Goal: Task Accomplishment & Management: Manage account settings

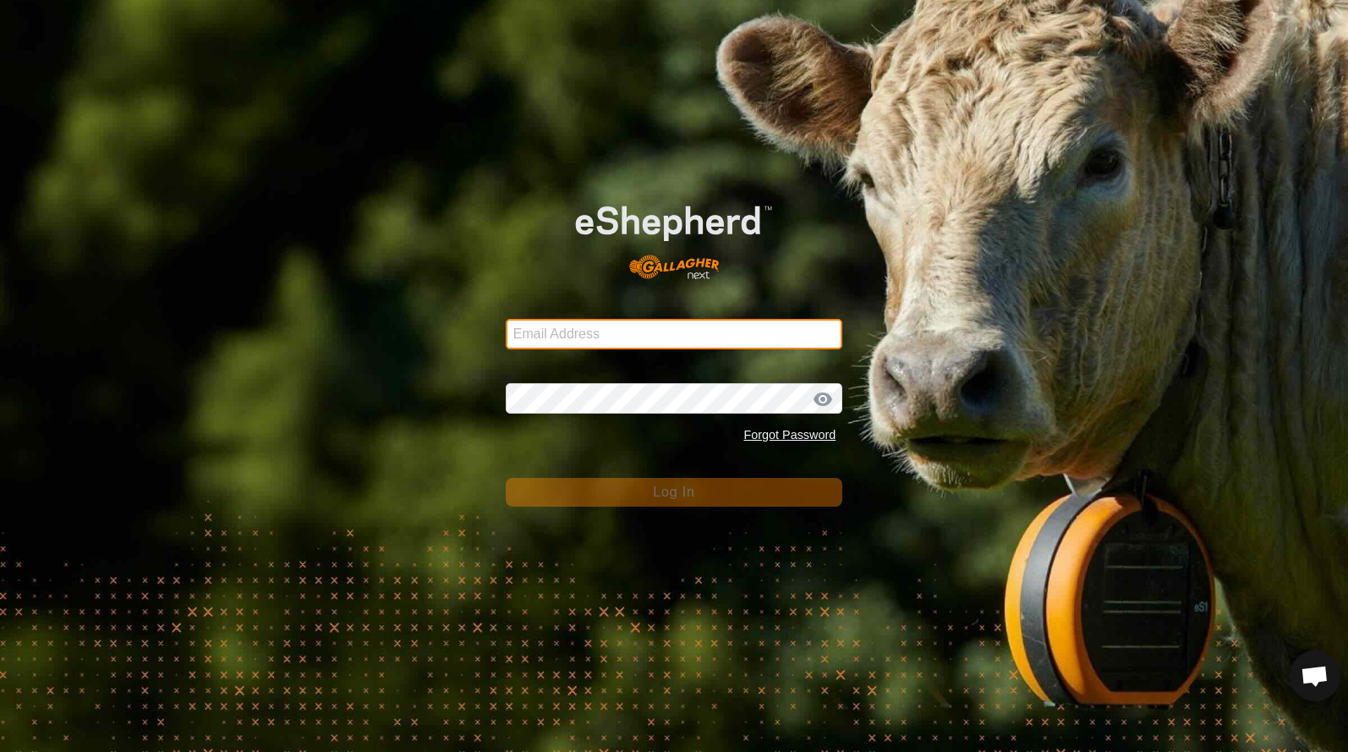
type input "[EMAIL_ADDRESS][DOMAIN_NAME]"
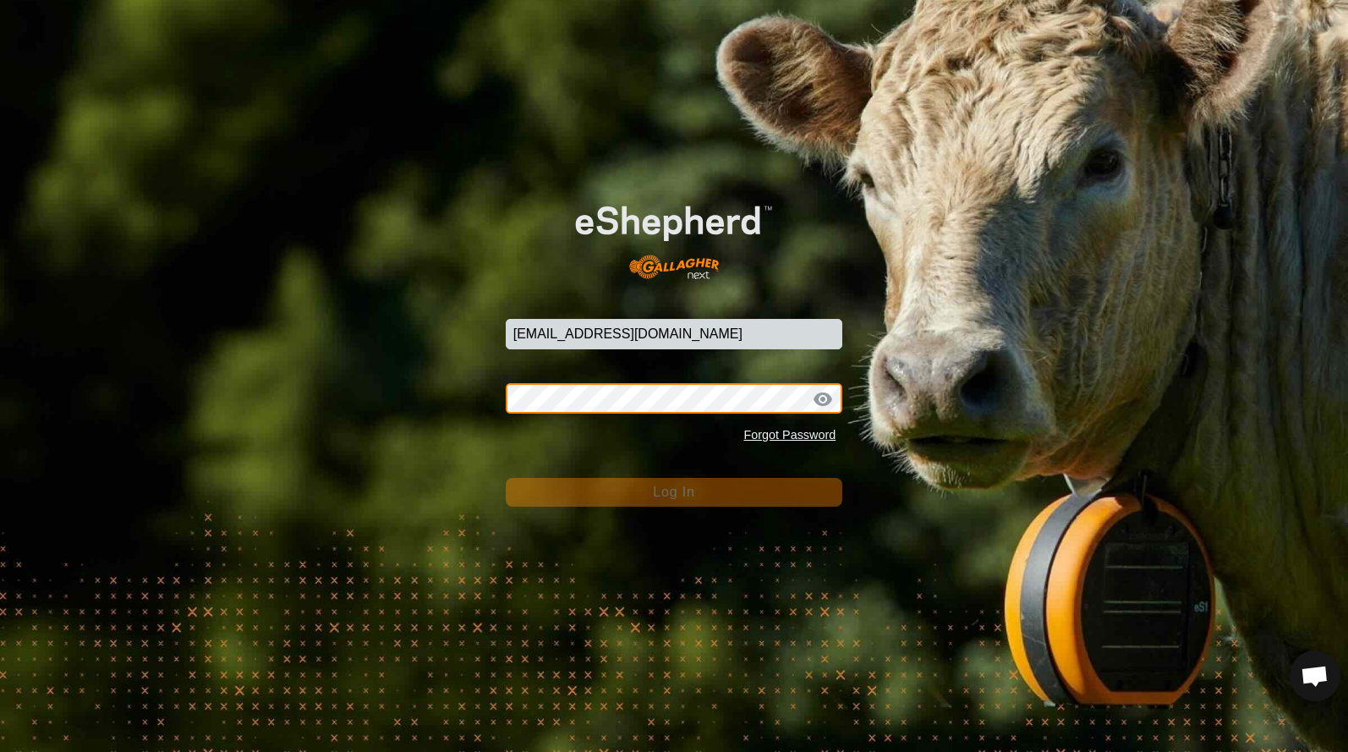
click at [674, 492] on button "Log In" at bounding box center [675, 492] width 338 height 29
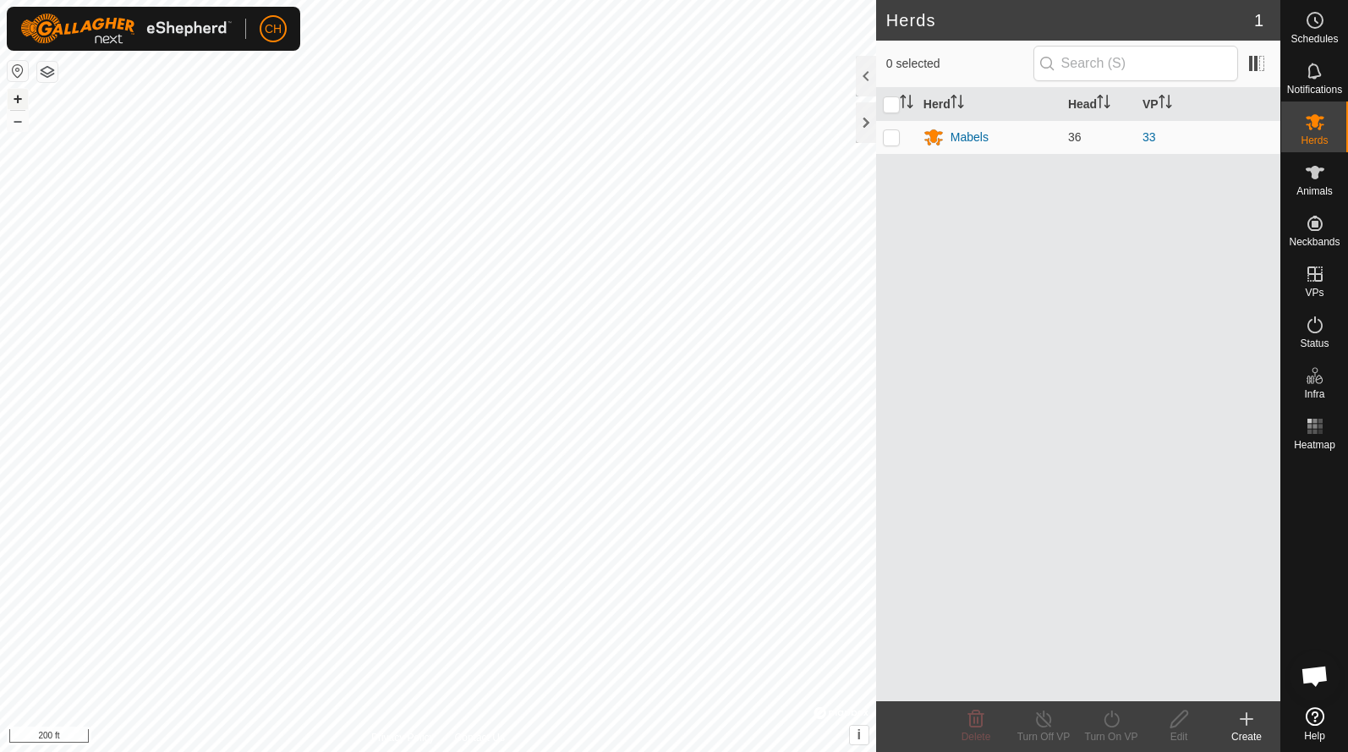
click at [20, 91] on button "+" at bounding box center [18, 99] width 20 height 20
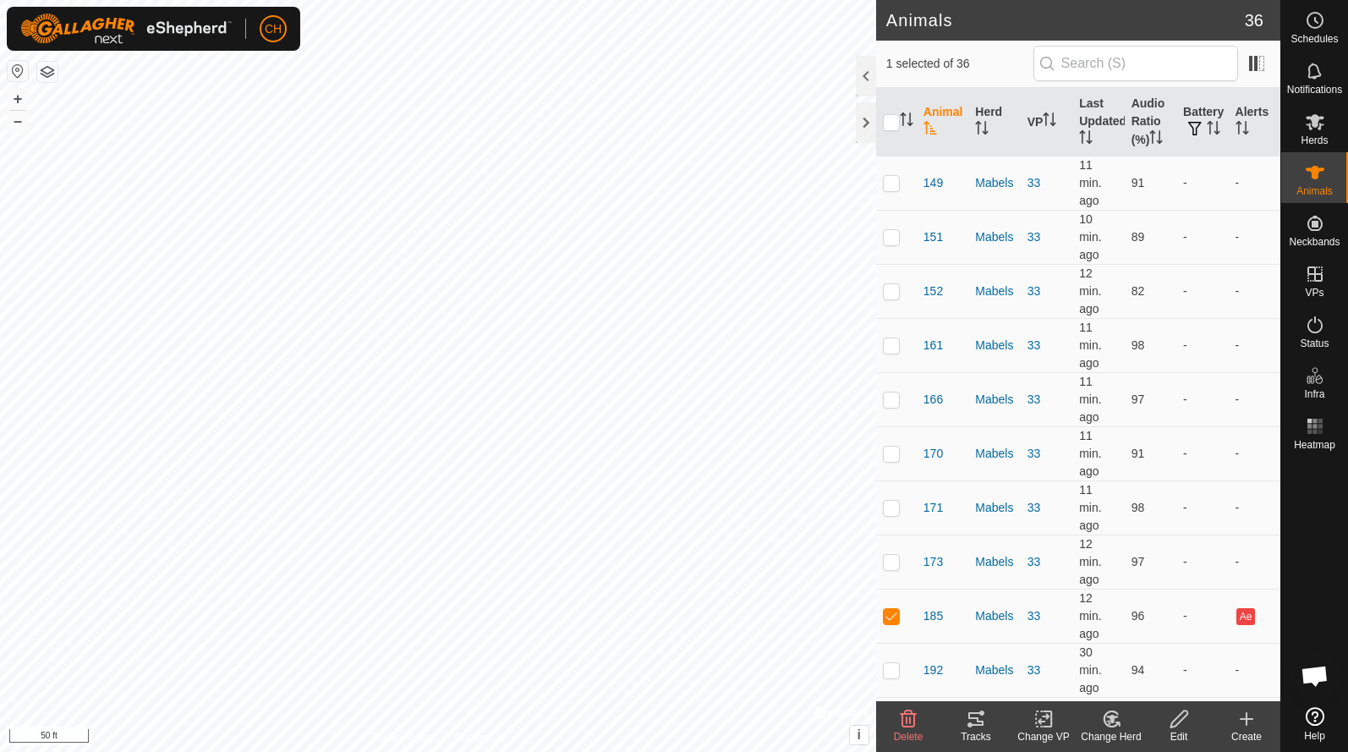
click at [981, 712] on icon at bounding box center [976, 719] width 15 height 14
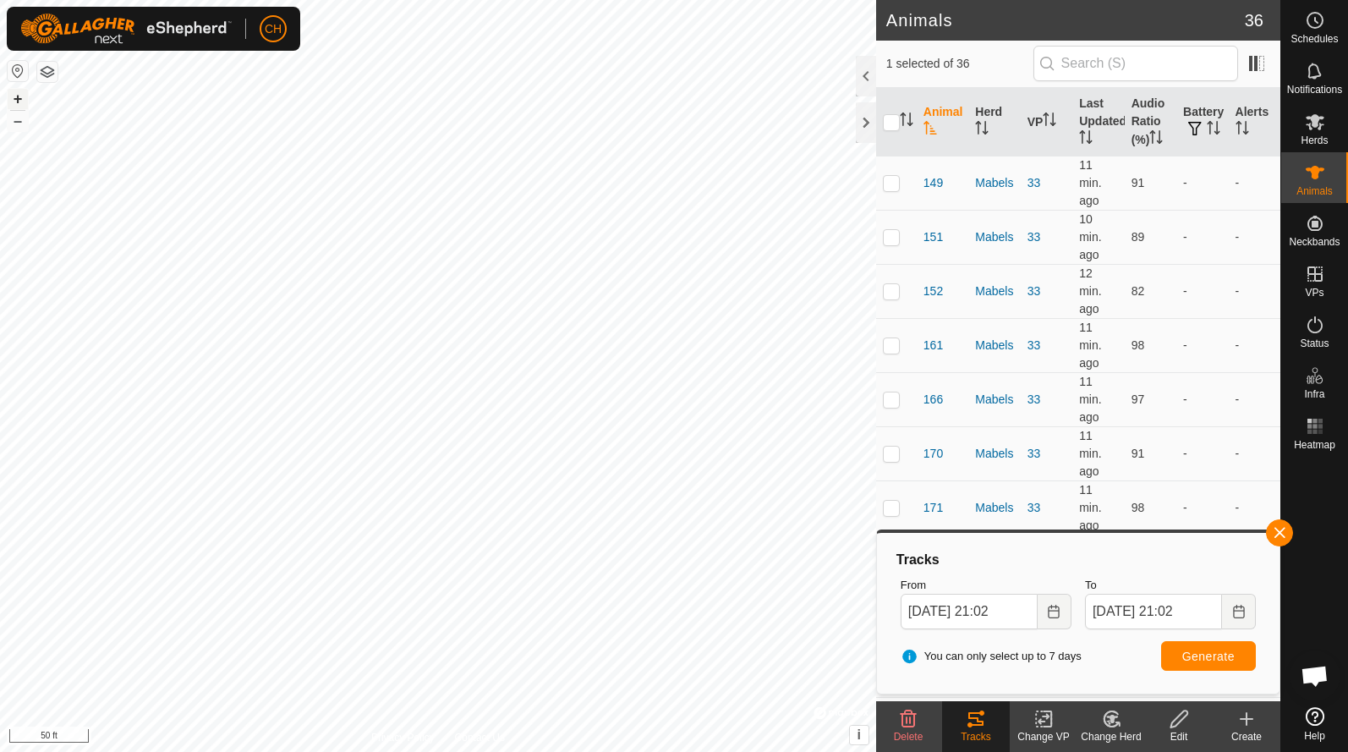
click at [19, 102] on button "+" at bounding box center [18, 99] width 20 height 20
click at [17, 124] on button "–" at bounding box center [18, 121] width 20 height 20
click at [1289, 531] on button "button" at bounding box center [1279, 532] width 27 height 27
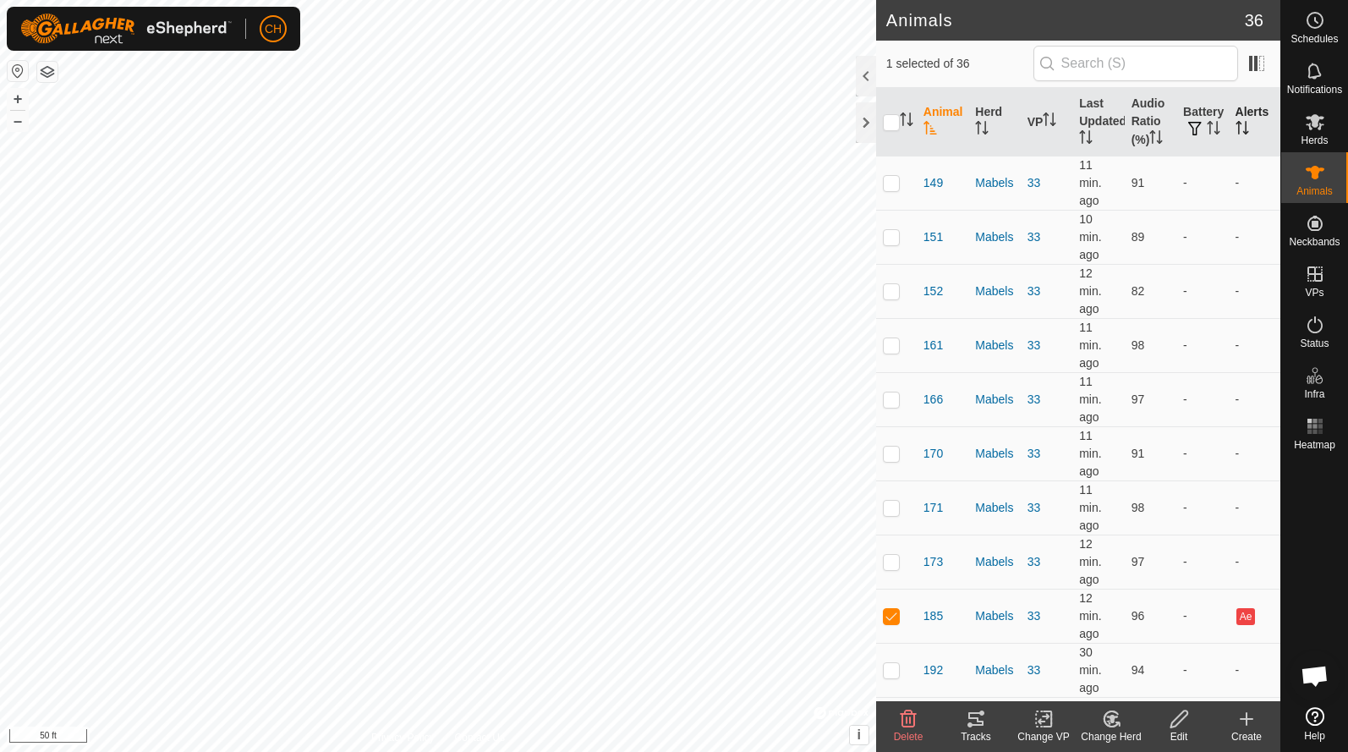
click at [1257, 119] on th "Alerts" at bounding box center [1255, 122] width 52 height 69
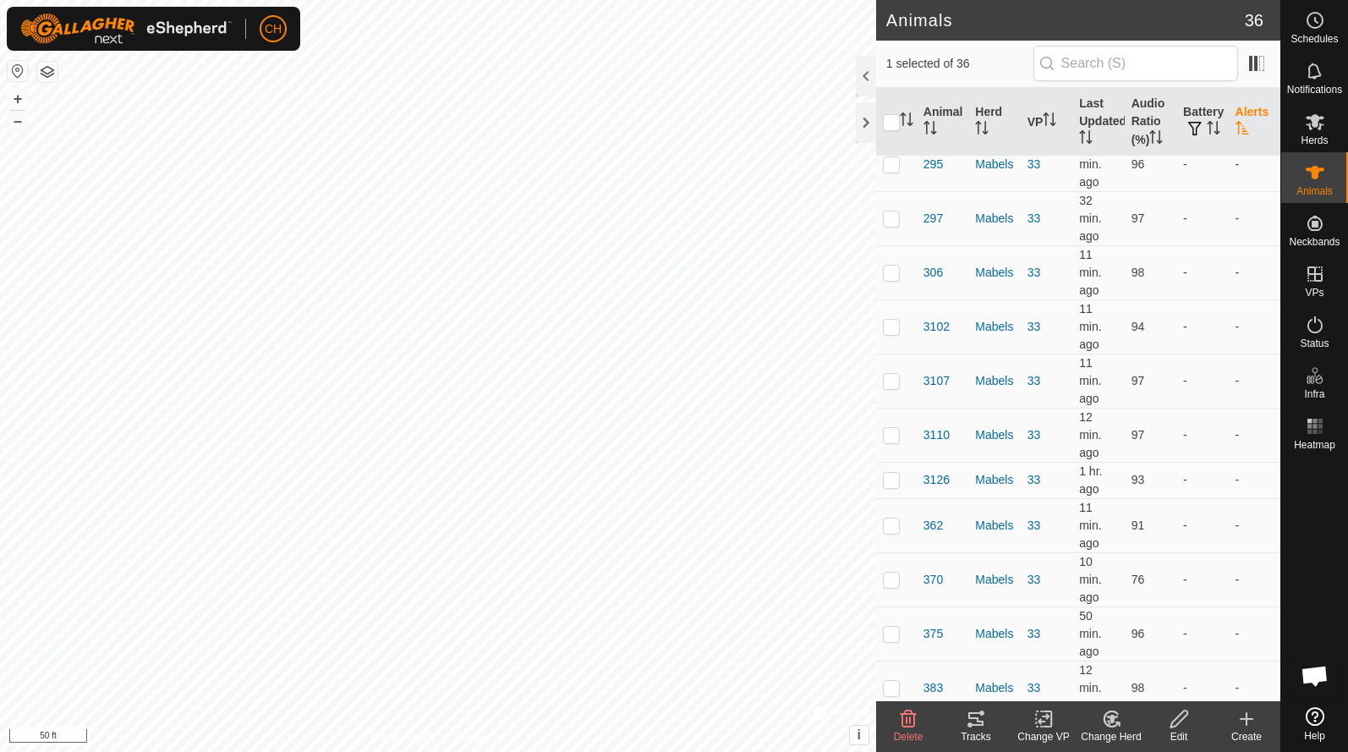
scroll to position [1173, 0]
click at [1213, 118] on th "Battery" at bounding box center [1203, 122] width 52 height 69
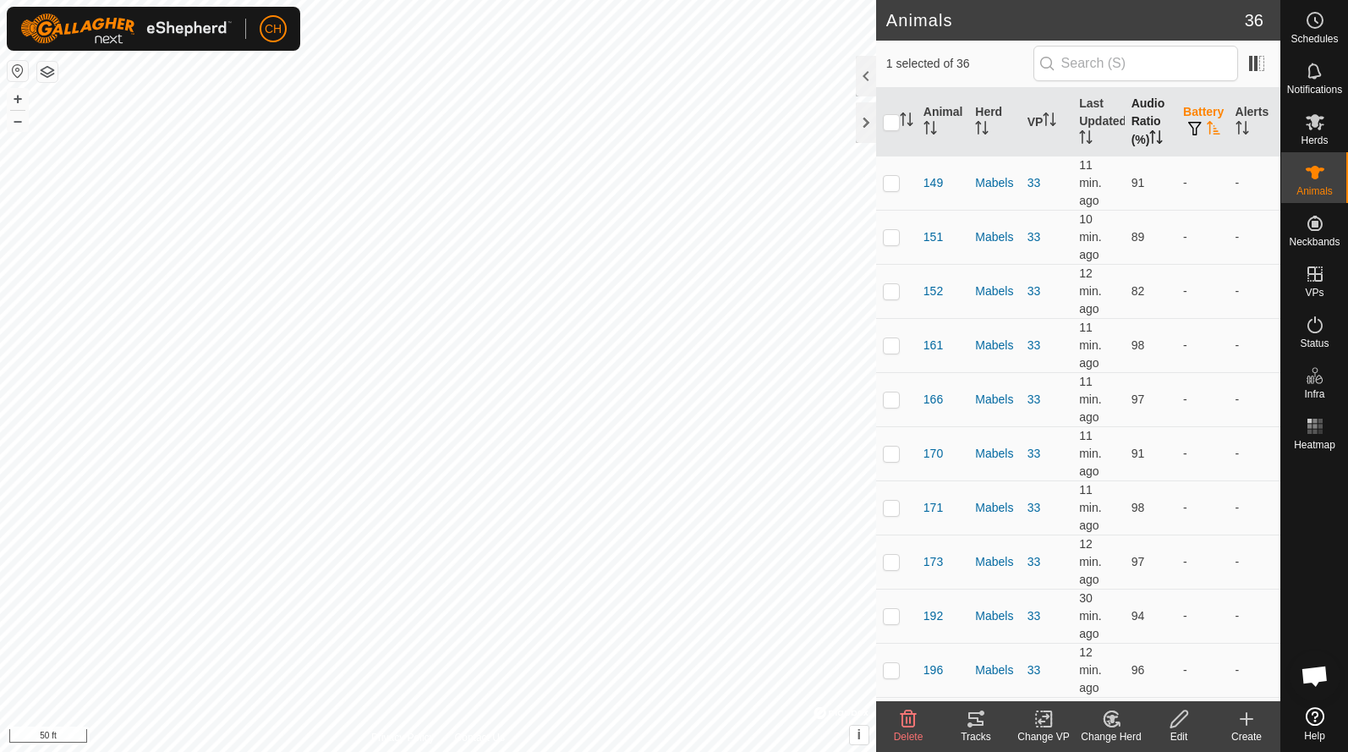
scroll to position [0, 0]
click at [1146, 120] on th "Audio Ratio (%)" at bounding box center [1151, 122] width 52 height 69
click at [1101, 123] on th "Last Updated" at bounding box center [1099, 122] width 52 height 69
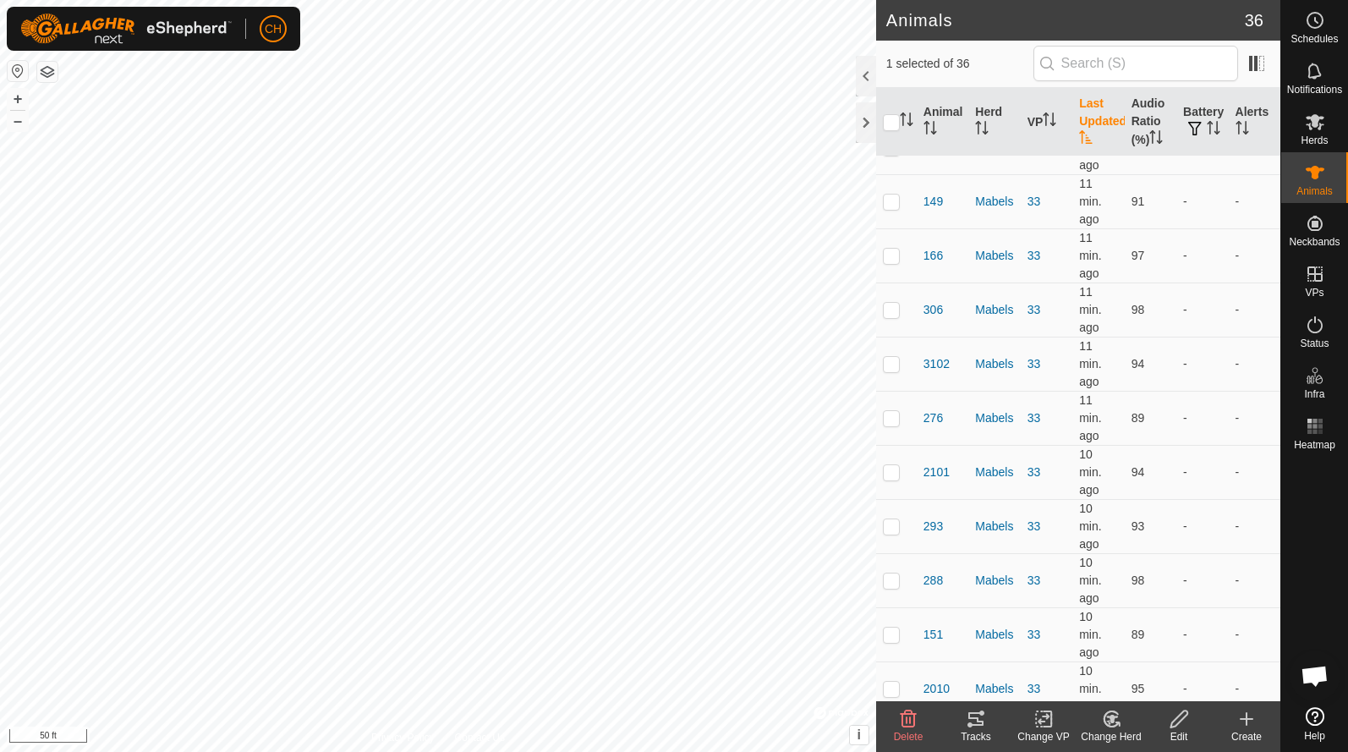
click at [1096, 115] on th "Last Updated" at bounding box center [1099, 122] width 52 height 69
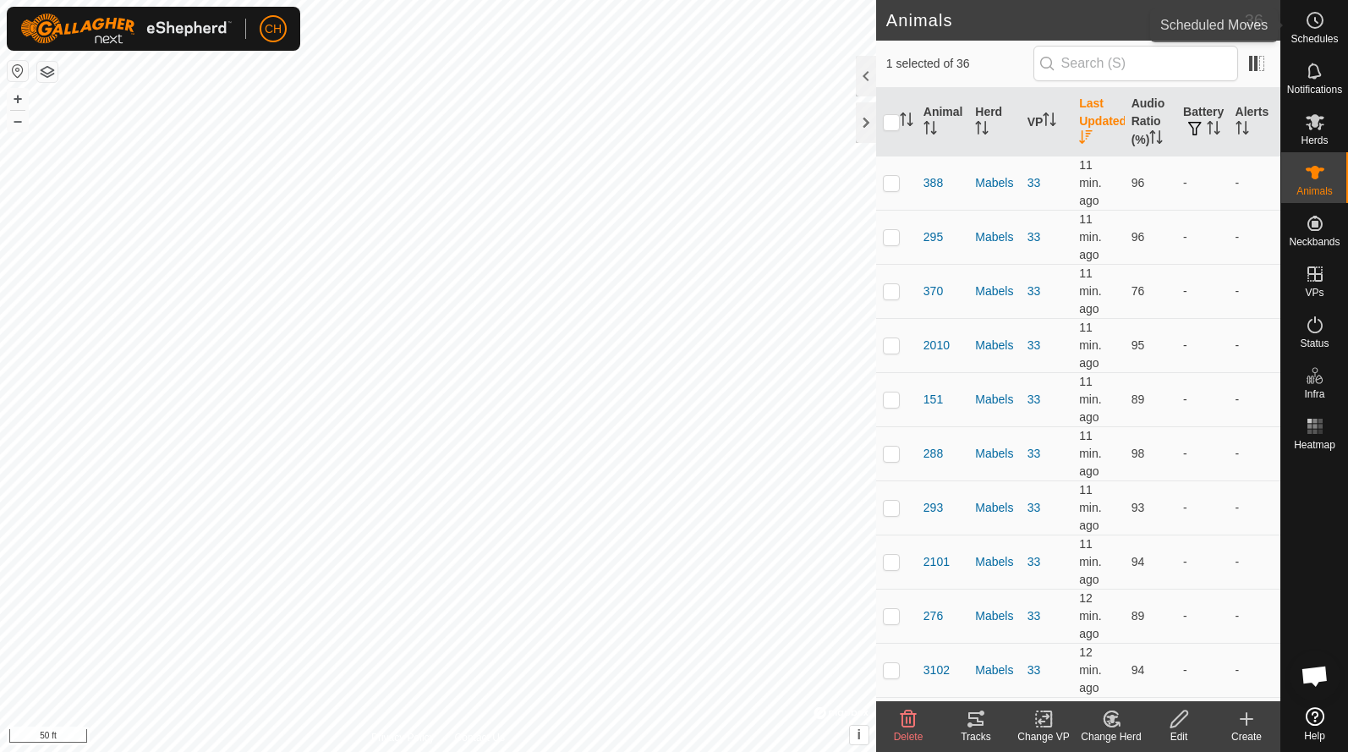
click at [1304, 27] on es-schedule-vp-svg-icon at bounding box center [1315, 20] width 30 height 27
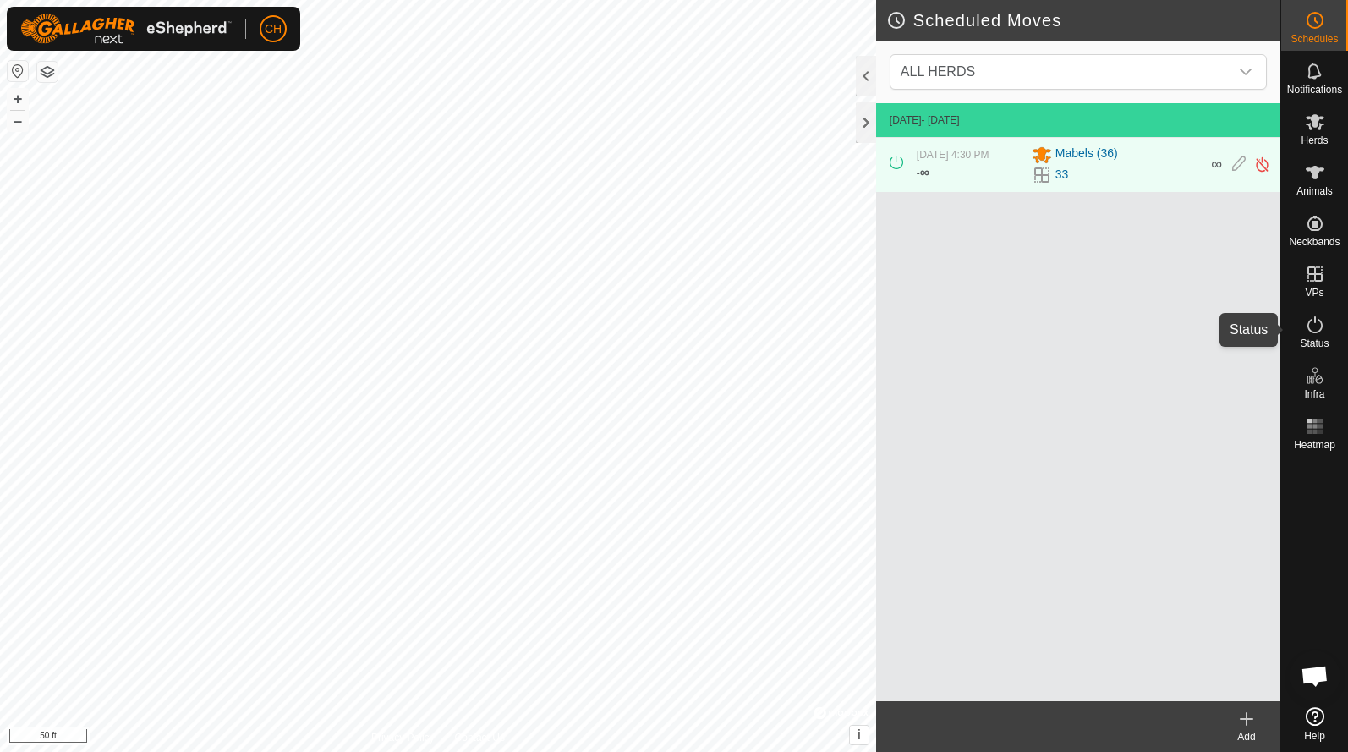
click at [1312, 338] on span "Status" at bounding box center [1314, 343] width 29 height 10
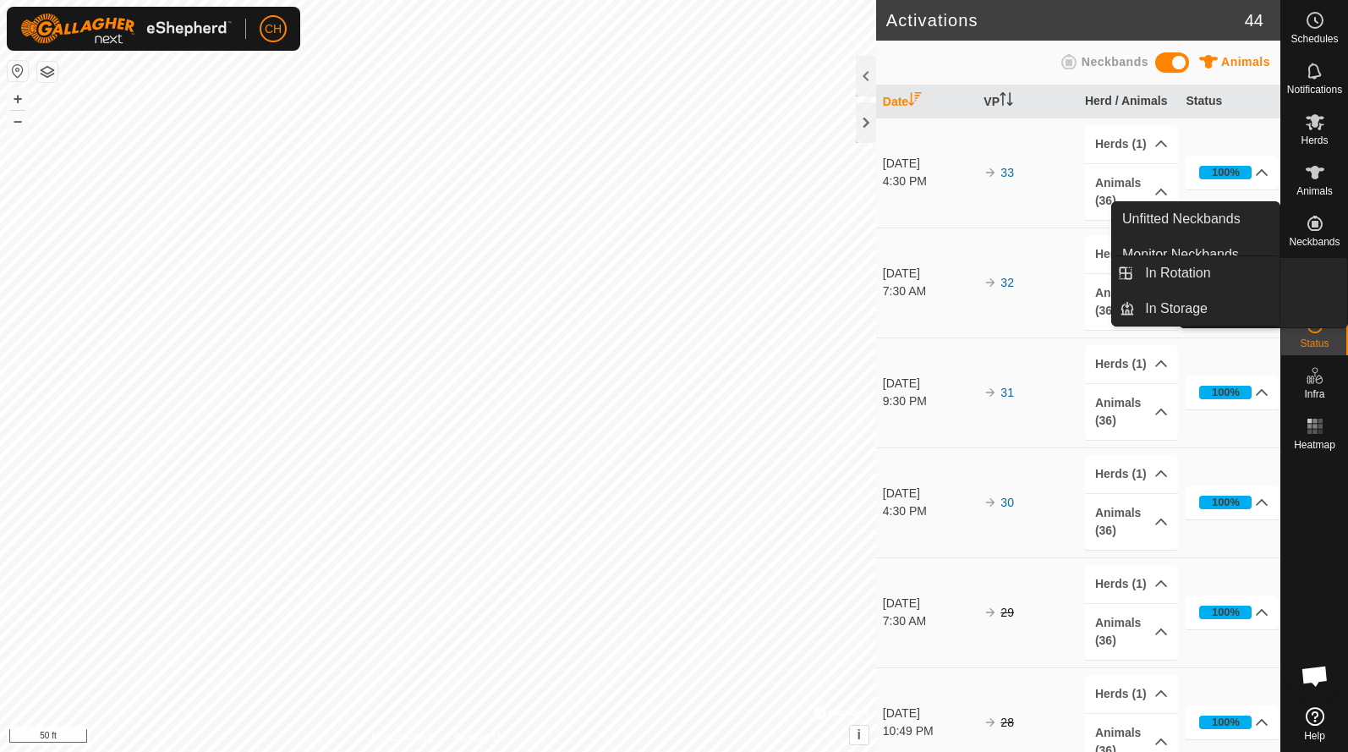
click at [1321, 277] on icon at bounding box center [1315, 274] width 20 height 20
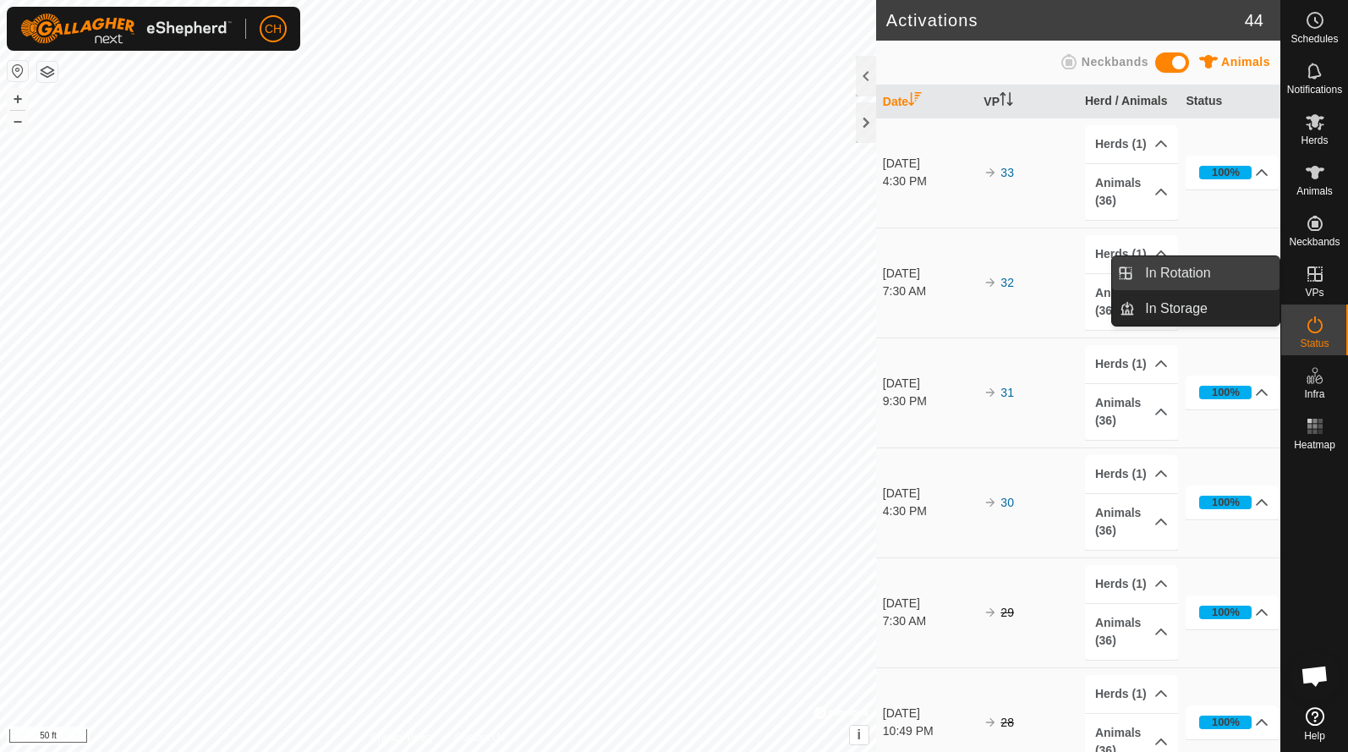
click at [1221, 277] on link "In Rotation" at bounding box center [1207, 273] width 145 height 34
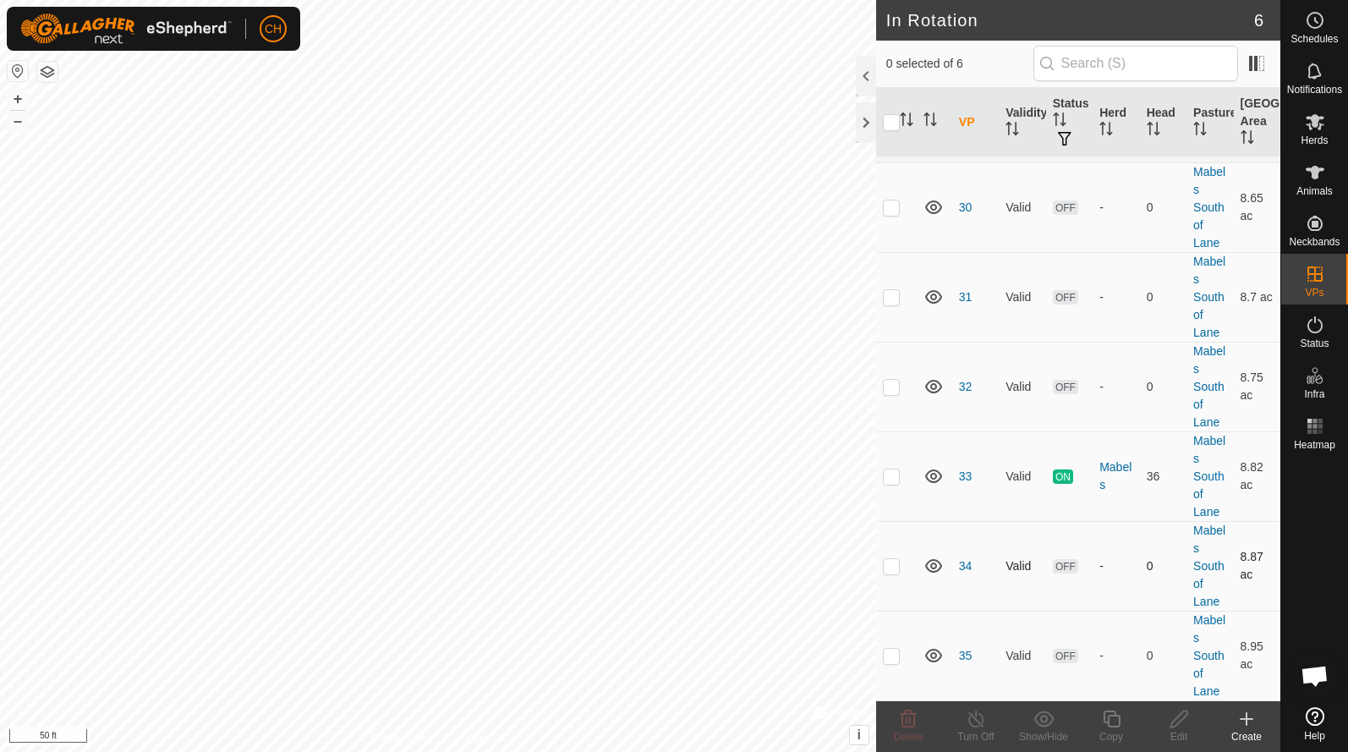
scroll to position [29, 0]
click at [969, 571] on link "34" at bounding box center [966, 566] width 14 height 14
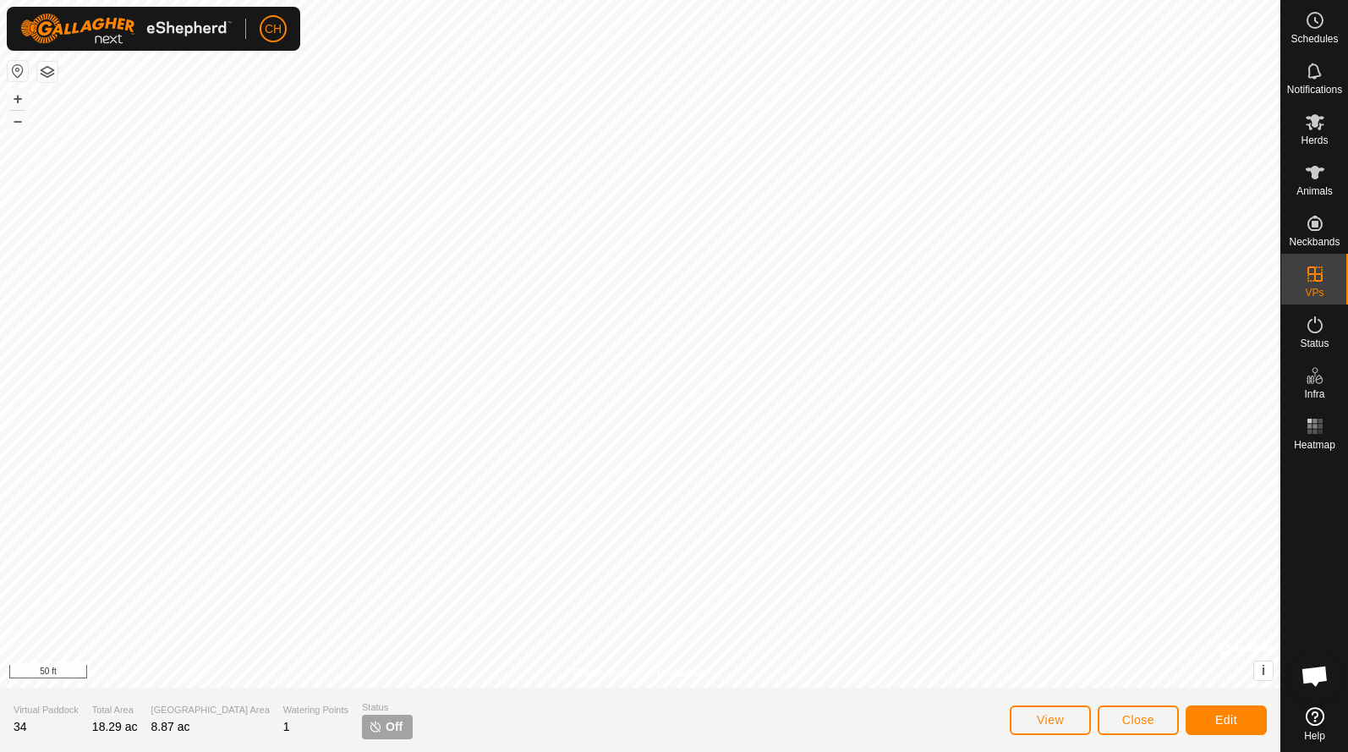
click at [1126, 726] on span "Close" at bounding box center [1139, 720] width 32 height 14
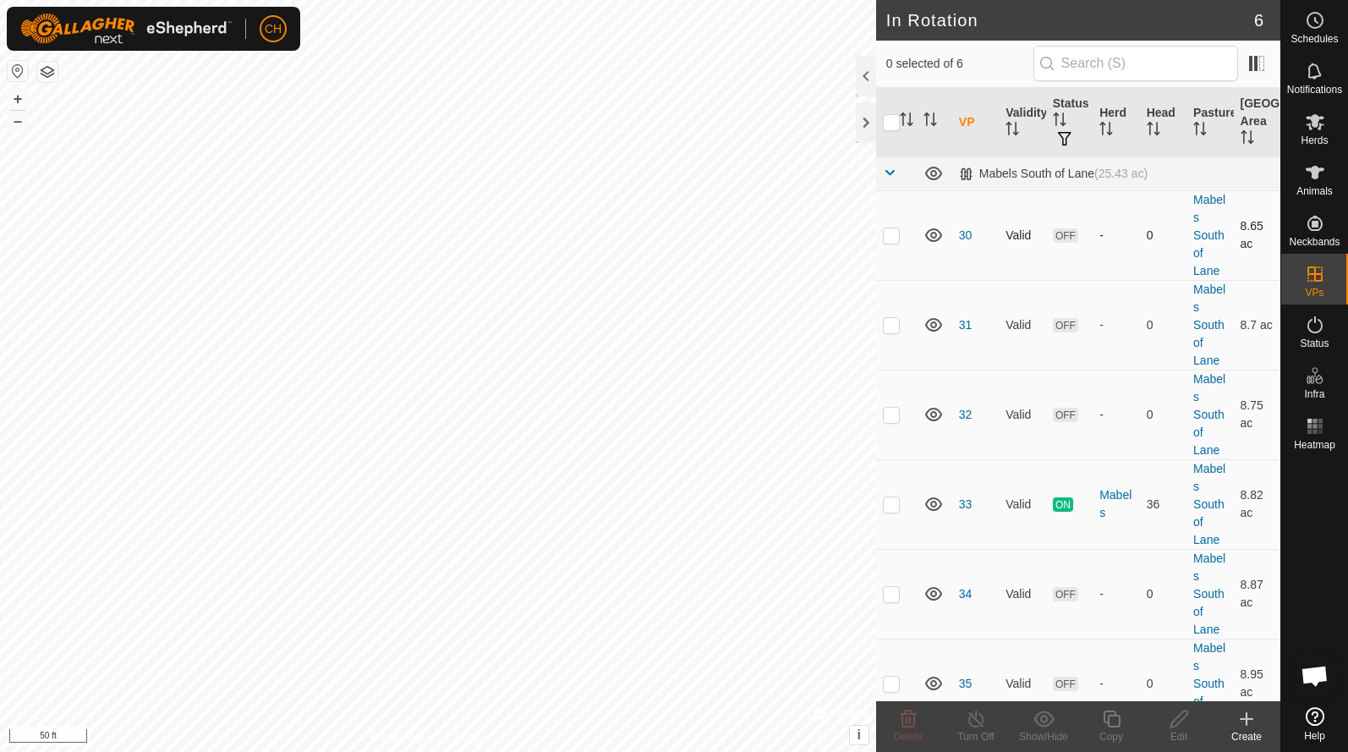
click at [898, 239] on p-checkbox at bounding box center [891, 235] width 17 height 14
checkbox input "true"
click at [891, 331] on p-checkbox at bounding box center [891, 325] width 17 height 14
checkbox input "true"
click at [890, 413] on p-checkbox at bounding box center [891, 415] width 17 height 14
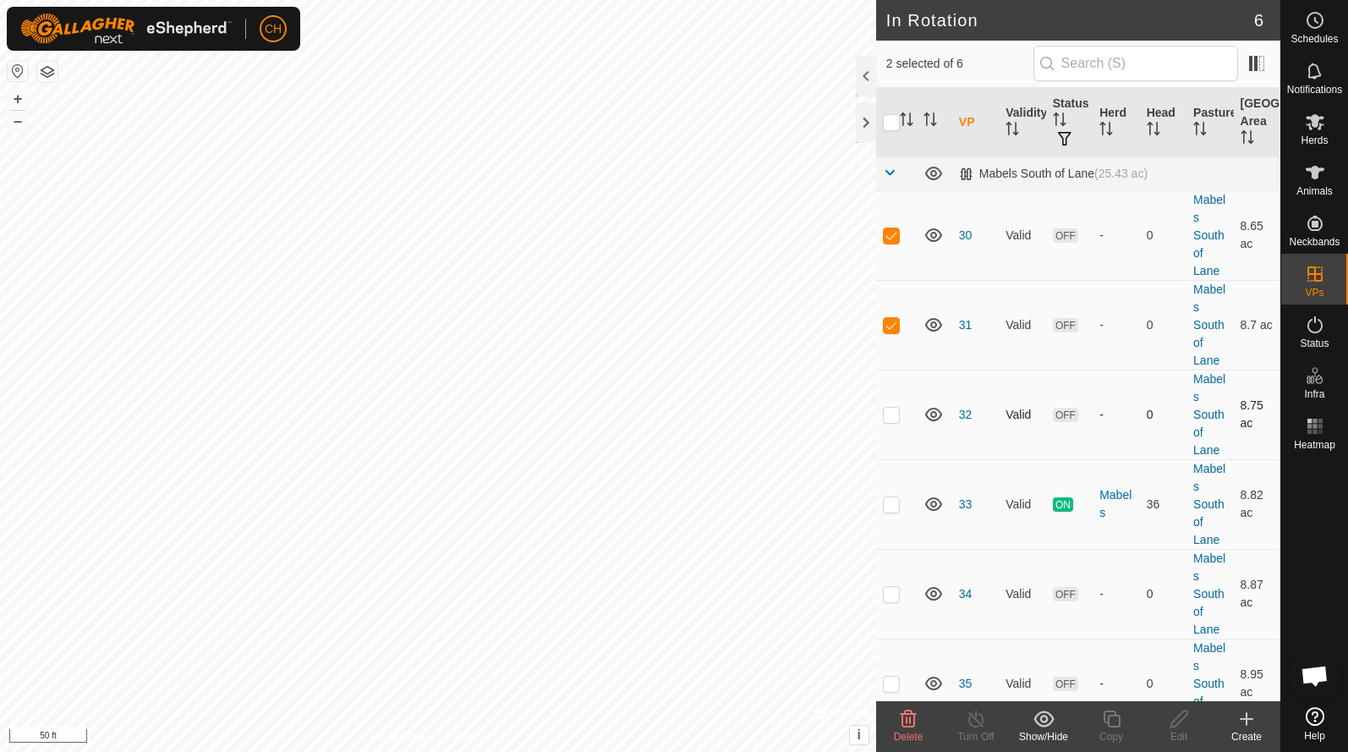
checkbox input "true"
click at [909, 719] on icon at bounding box center [908, 719] width 20 height 20
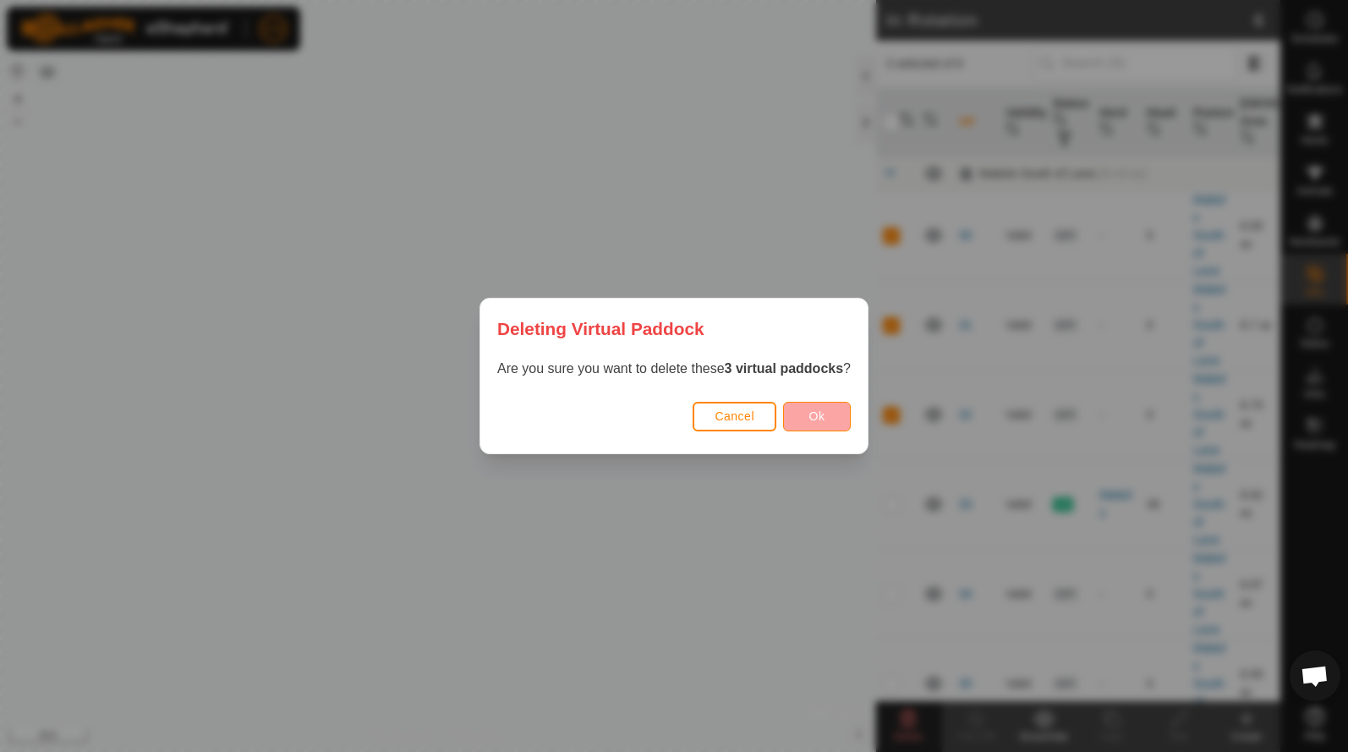
click at [827, 424] on button "Ok" at bounding box center [817, 417] width 68 height 30
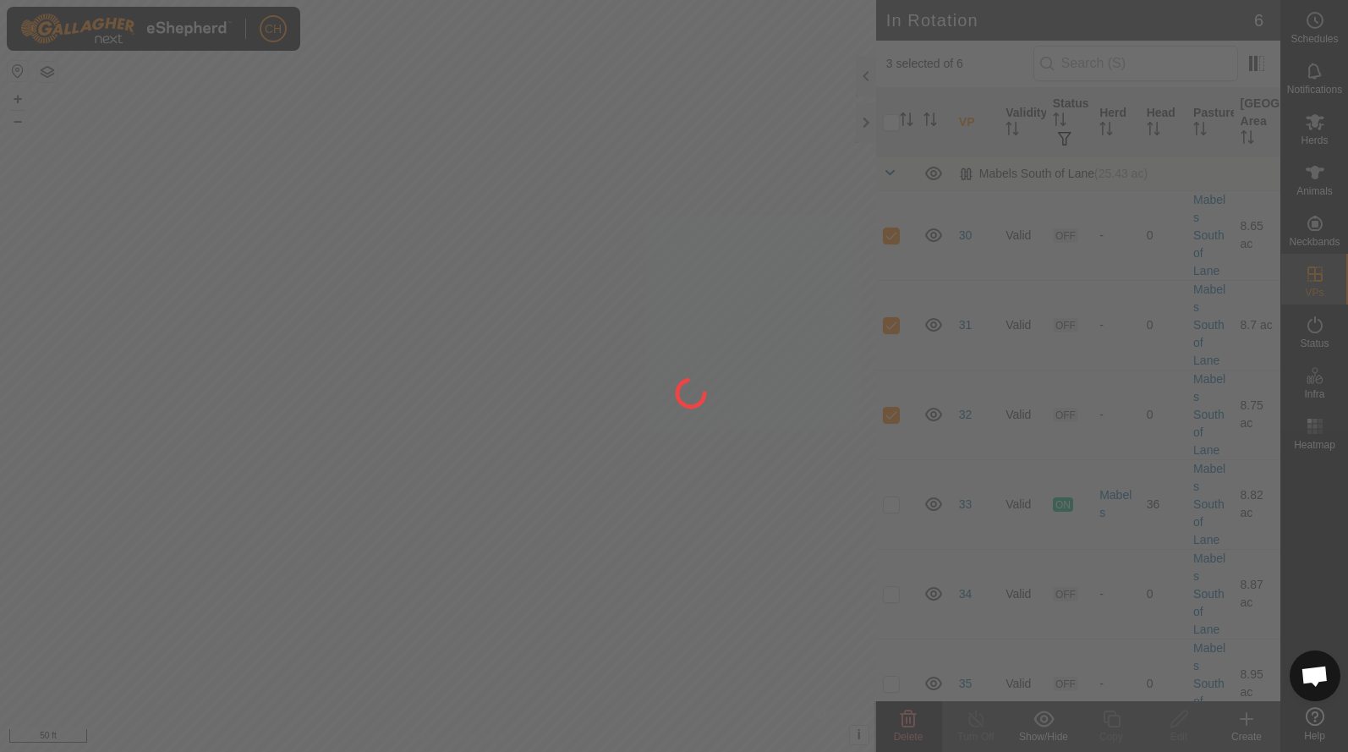
checkbox input "false"
